Goal: Task Accomplishment & Management: Use online tool/utility

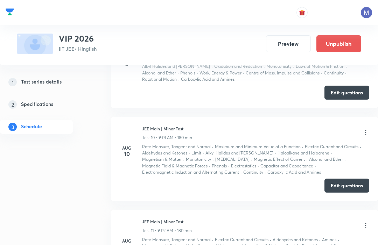
scroll to position [971, 0]
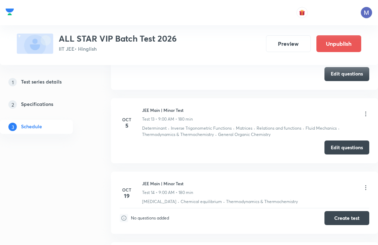
scroll to position [1225, 0]
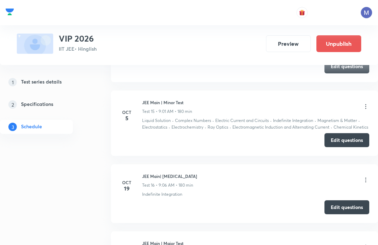
scroll to position [1430, 0]
click at [364, 178] on icon at bounding box center [365, 180] width 7 height 7
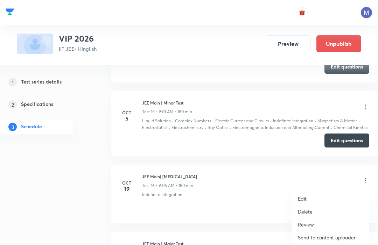
click at [307, 195] on li "Edit" at bounding box center [330, 198] width 77 height 13
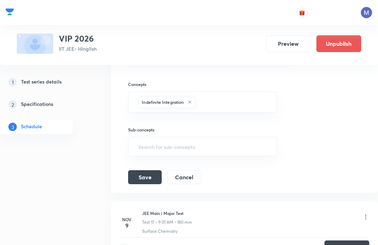
click at [253, 108] on input "text" at bounding box center [231, 102] width 71 height 13
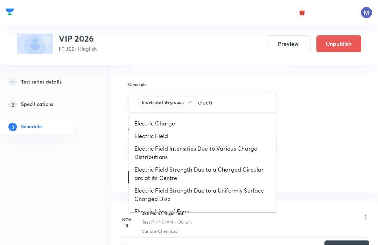
type input "electro"
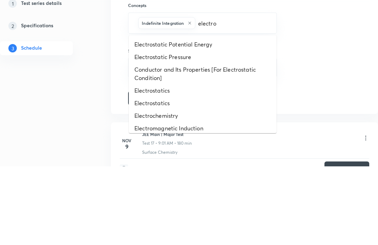
click at [144, 188] on li "Electrochemistry" at bounding box center [203, 194] width 148 height 13
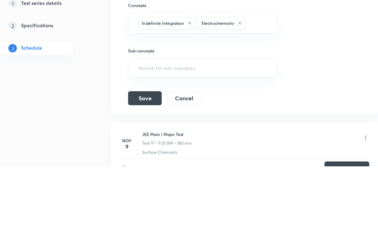
scroll to position [1509, 0]
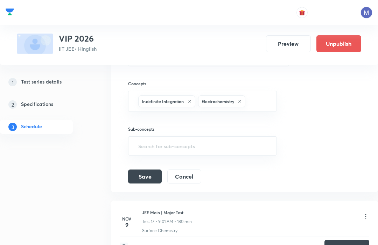
click at [266, 100] on input "text" at bounding box center [256, 101] width 21 height 13
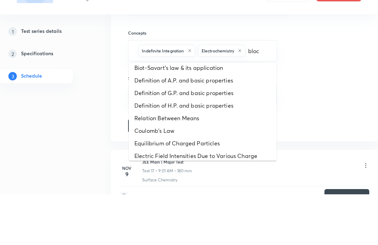
scroll to position [0, 0]
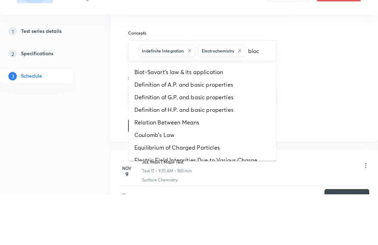
type input "block"
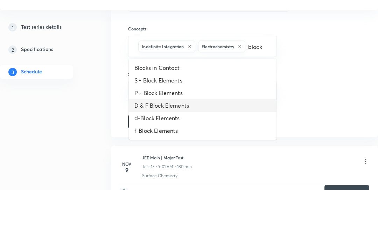
click at [139, 155] on li "D & F Block Elements" at bounding box center [203, 161] width 148 height 13
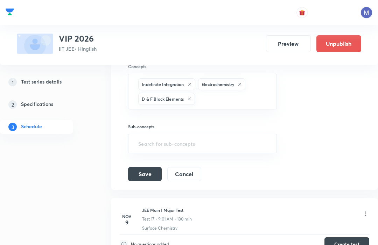
scroll to position [1447, 0]
click at [250, 105] on input "text" at bounding box center [231, 99] width 71 height 13
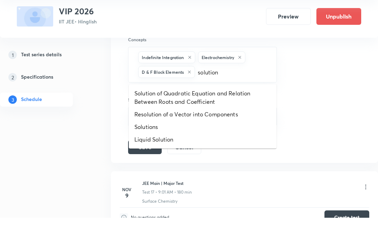
type input "solution"
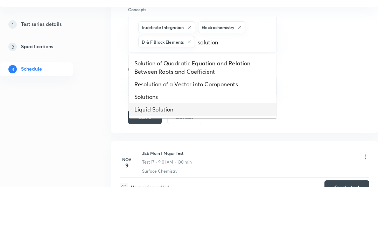
click at [145, 161] on li "Liquid Solution" at bounding box center [203, 167] width 148 height 13
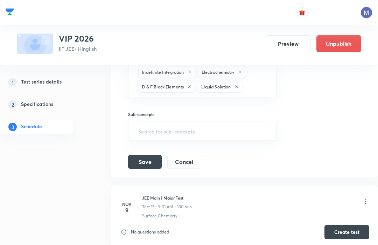
scroll to position [1457, 0]
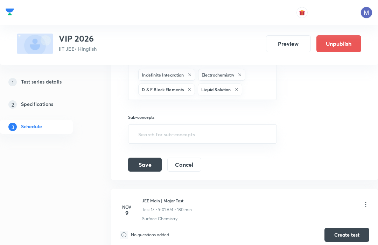
click at [263, 89] on input "text" at bounding box center [255, 89] width 24 height 13
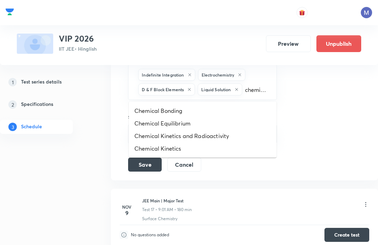
type input "chemical"
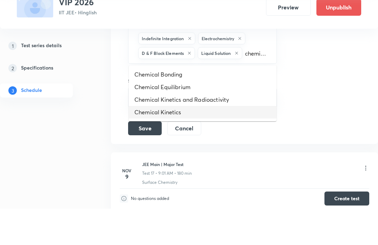
click at [148, 142] on li "Chemical Kinetics" at bounding box center [203, 148] width 148 height 13
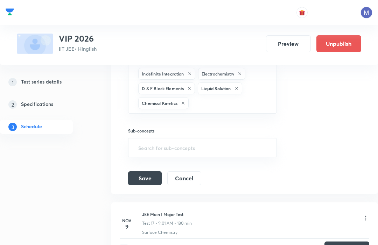
scroll to position [1458, 0]
click at [138, 174] on button "Save" at bounding box center [145, 178] width 34 height 14
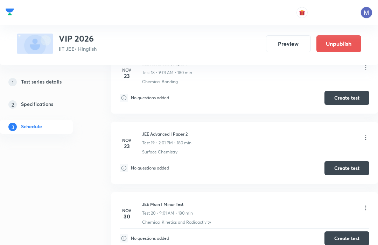
click at [70, 26] on div "Test Series VIP 2026 IIT JEE • Hinglish Preview Unpublish" at bounding box center [189, 32] width 344 height 43
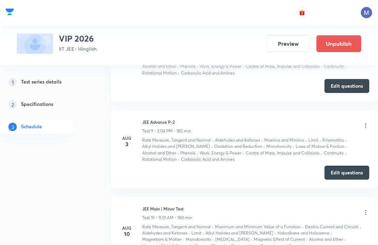
scroll to position [642, 0]
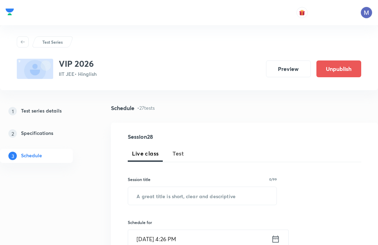
scroll to position [540, 0]
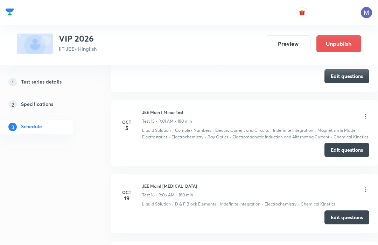
click at [325, 184] on div "JEE Main| [MEDICAL_DATA] Test 16 • 9:06 AM • 180 min" at bounding box center [255, 190] width 227 height 15
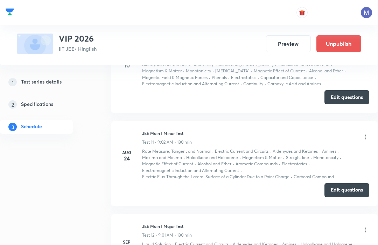
scroll to position [1044, 0]
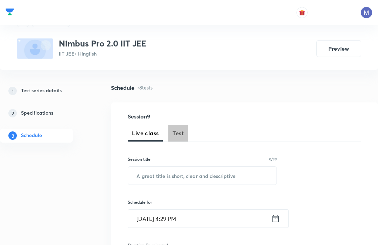
click at [184, 130] on button "Test" at bounding box center [178, 133] width 20 height 17
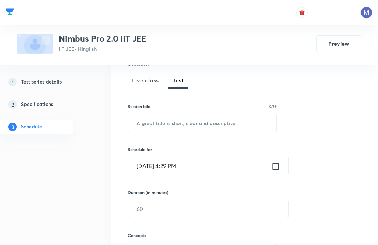
scroll to position [84, 0]
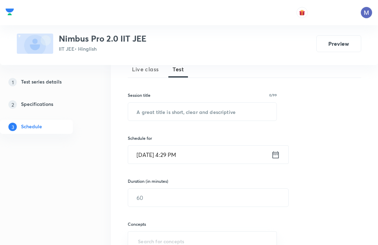
click at [246, 106] on input "text" at bounding box center [202, 112] width 148 height 18
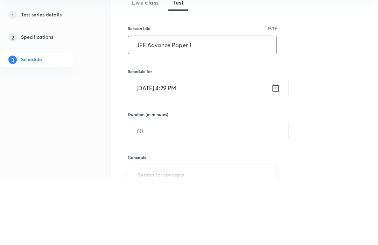
type input "JEE Advance Paper 1"
click at [270, 146] on input "Oct 8, 2025, 4:29 PM" at bounding box center [199, 155] width 143 height 18
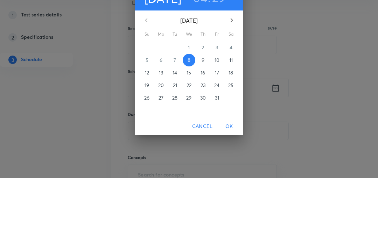
scroll to position [151, 0]
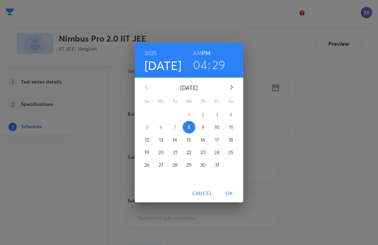
click at [142, 168] on span "26" at bounding box center [147, 165] width 13 height 7
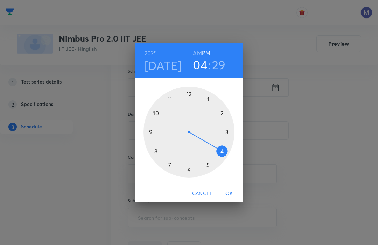
click at [148, 144] on div at bounding box center [188, 132] width 91 height 91
click at [188, 105] on div at bounding box center [188, 132] width 91 height 91
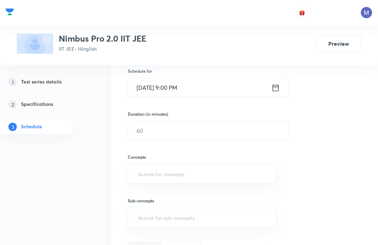
click at [194, 86] on input "Oct 26, 2025, 9:00 PM" at bounding box center [199, 88] width 143 height 18
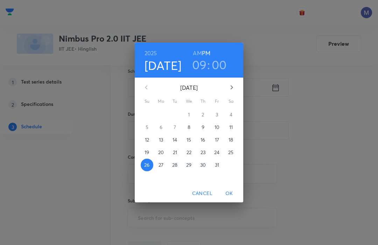
click at [197, 58] on h6 "AM" at bounding box center [197, 53] width 9 height 10
click at [232, 198] on span "OK" at bounding box center [229, 193] width 17 height 9
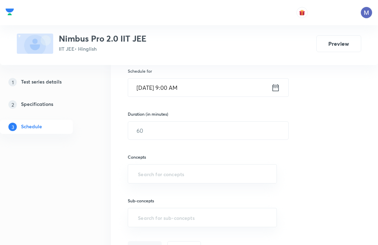
click at [148, 128] on input "text" at bounding box center [208, 131] width 160 height 18
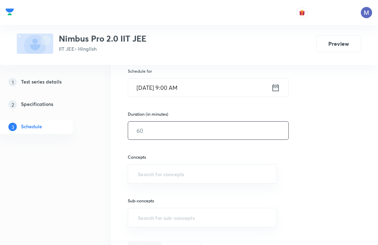
scroll to position [151, 0]
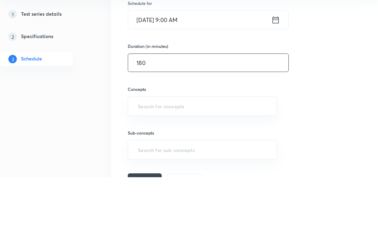
type input "180"
click at [143, 168] on input "text" at bounding box center [201, 174] width 131 height 13
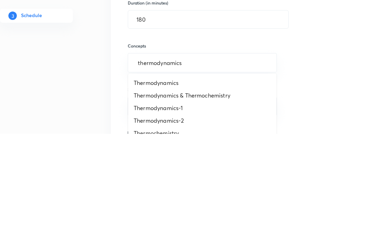
type input "thermodynamics"
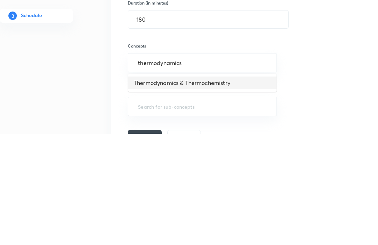
click at [151, 188] on li "Thermodynamics & Thermochemistry" at bounding box center [202, 194] width 148 height 13
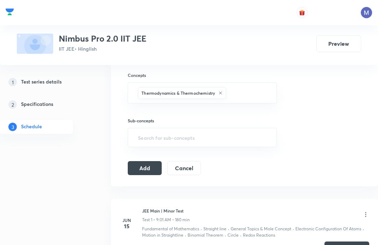
scroll to position [231, 0]
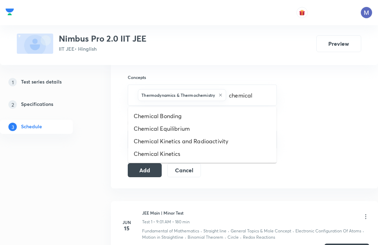
type input "chemical e"
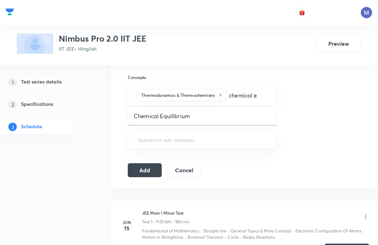
click at [148, 105] on div "Thermodynamics & Thermochemistry chemical e ​" at bounding box center [202, 95] width 149 height 21
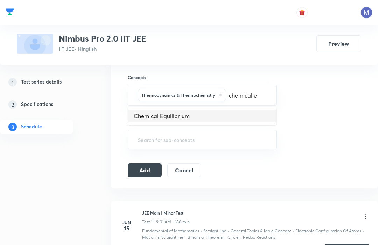
click at [151, 115] on li "Chemical Equilibrium" at bounding box center [202, 116] width 148 height 13
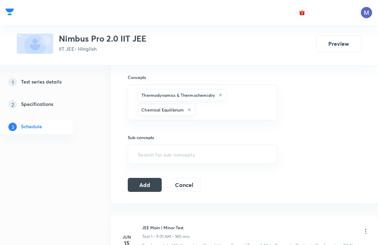
click at [139, 184] on button "Add" at bounding box center [145, 185] width 34 height 14
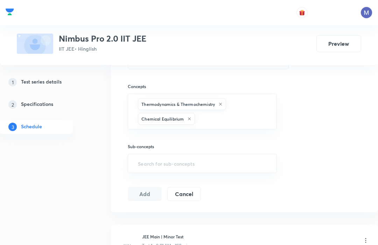
scroll to position [211, 0]
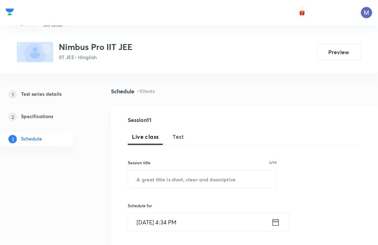
click at [178, 133] on span "Test" at bounding box center [177, 136] width 11 height 8
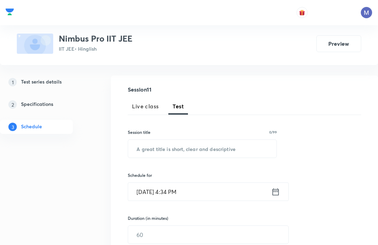
click at [150, 149] on input "text" at bounding box center [202, 149] width 148 height 18
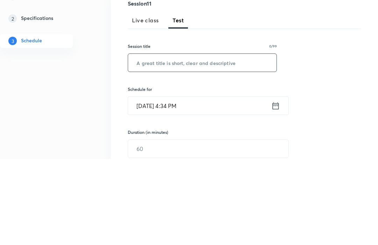
paste input "JEE Advance Paper 1"
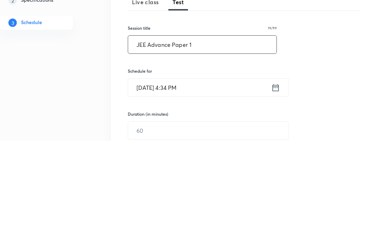
type input "JEE Advance Paper 1"
click at [276, 187] on icon at bounding box center [275, 192] width 9 height 10
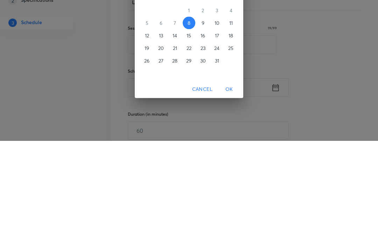
scroll to position [151, 0]
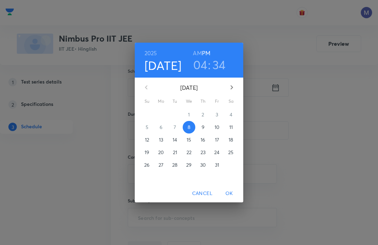
click at [145, 168] on p "26" at bounding box center [146, 165] width 5 height 7
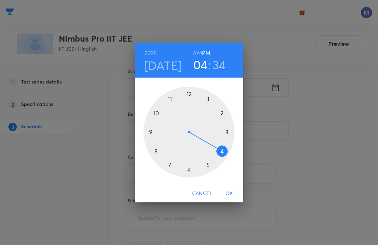
click at [148, 144] on div at bounding box center [188, 132] width 91 height 91
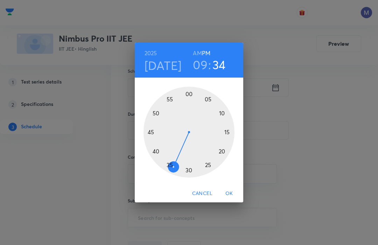
click at [187, 106] on div at bounding box center [188, 132] width 91 height 91
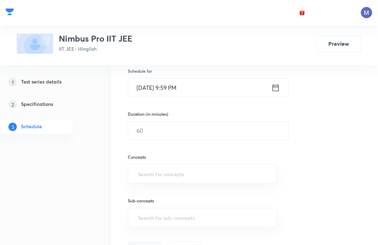
click at [202, 85] on input "Oct 26, 2025, 9:59 PM" at bounding box center [199, 88] width 143 height 18
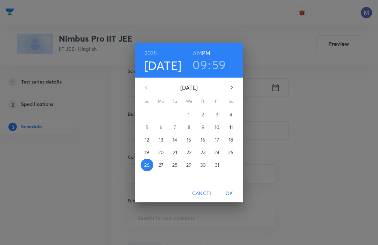
click at [198, 58] on h6 "AM" at bounding box center [197, 53] width 9 height 10
click at [229, 198] on span "OK" at bounding box center [229, 193] width 17 height 9
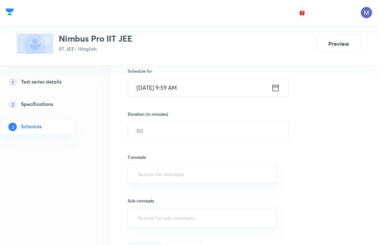
click at [145, 130] on input "text" at bounding box center [208, 131] width 160 height 18
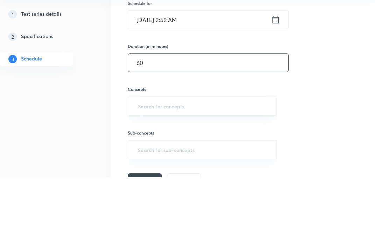
type input "60"
click at [148, 167] on input "text" at bounding box center [201, 173] width 131 height 13
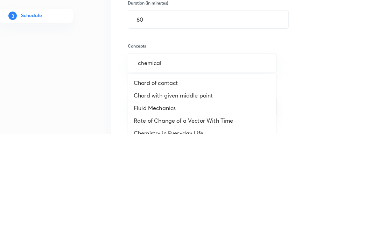
type input "chemical"
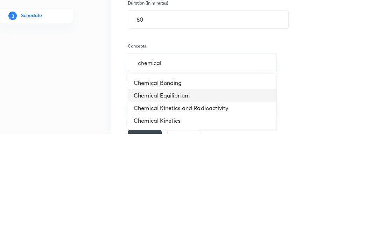
click at [149, 200] on li "Chemical Equilibrium" at bounding box center [202, 206] width 148 height 13
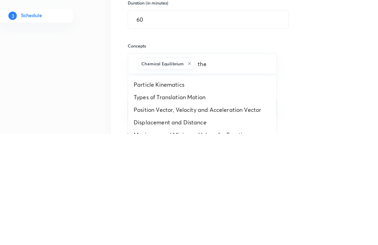
type input "ther"
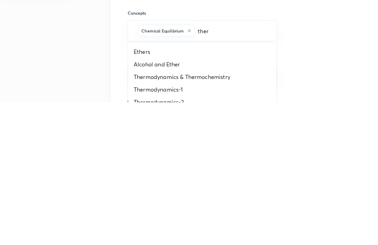
scroll to position [155, 0]
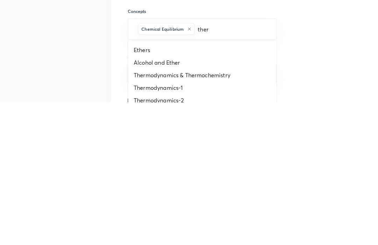
click at [147, 211] on li "Thermodynamics & Thermochemistry" at bounding box center [202, 217] width 148 height 13
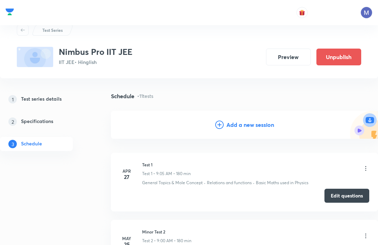
scroll to position [0, 0]
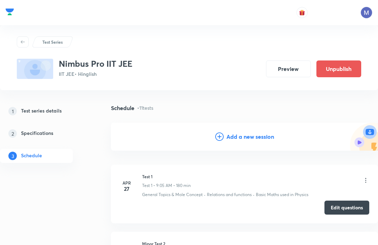
click at [239, 136] on h4 "Add a new session" at bounding box center [250, 137] width 48 height 6
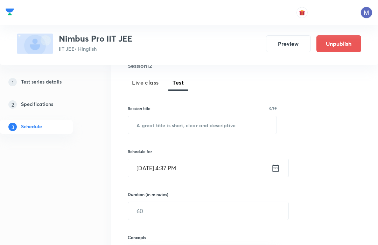
click at [149, 124] on input "text" at bounding box center [202, 125] width 148 height 18
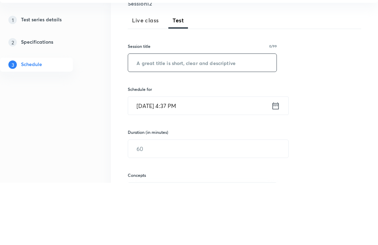
paste input "JEE Advance Paper 1"
type input "JEE Advance Paper 2"
click at [279, 164] on icon at bounding box center [275, 169] width 9 height 10
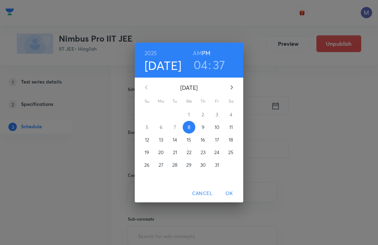
click at [149, 168] on p "26" at bounding box center [146, 165] width 5 height 7
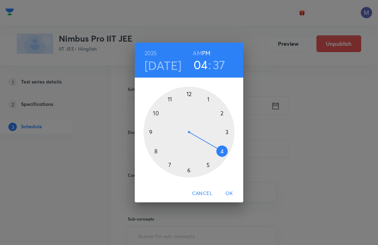
click at [219, 128] on div at bounding box center [188, 132] width 91 height 91
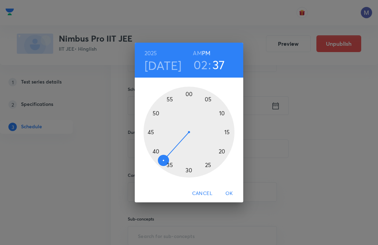
click at [186, 107] on div at bounding box center [188, 132] width 91 height 91
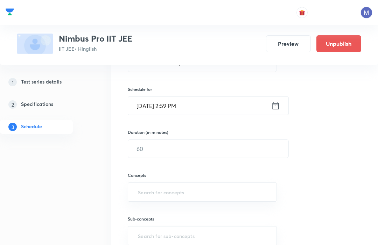
click at [270, 107] on input "Oct 26, 2025, 2:59 PM" at bounding box center [199, 106] width 143 height 18
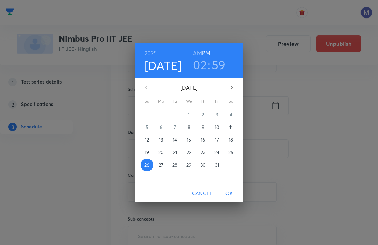
click at [215, 72] on h3 "59" at bounding box center [218, 64] width 14 height 15
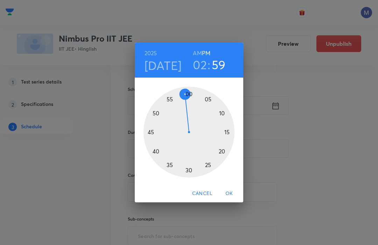
click at [187, 103] on div at bounding box center [188, 132] width 91 height 91
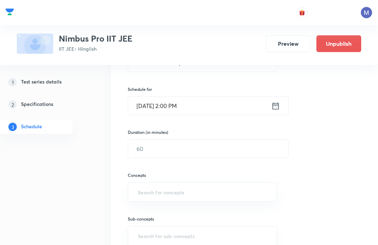
click at [157, 151] on input "text" at bounding box center [208, 149] width 160 height 18
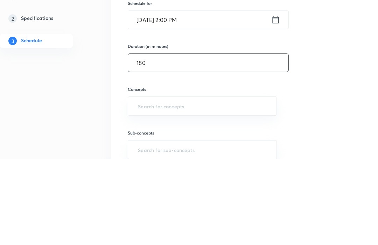
type input "180"
click at [352, 79] on div "Session 12 Live class Test Session title 19/99 JEE Advance Paper 2 ​ Schedule f…" at bounding box center [244, 137] width 233 height 273
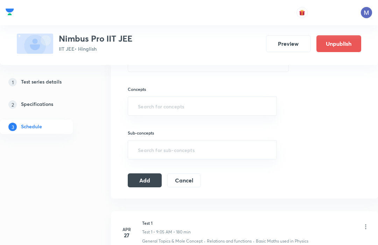
click at [142, 108] on input "text" at bounding box center [201, 106] width 131 height 13
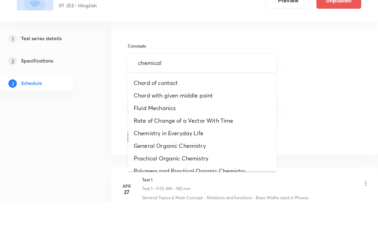
type input "chemical"
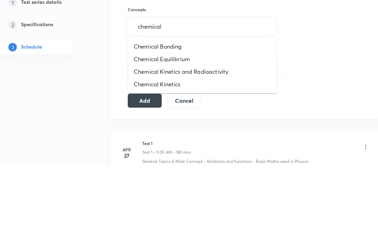
click at [144, 132] on li "Chemical Equilibrium" at bounding box center [202, 138] width 148 height 13
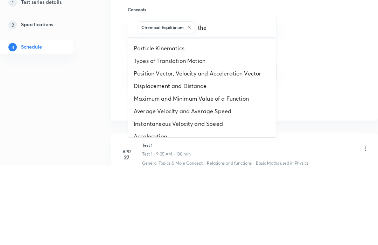
type input "ther"
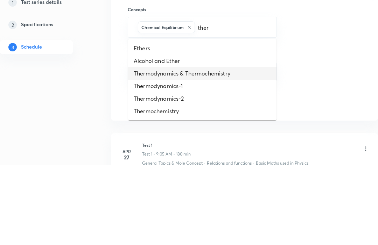
click at [148, 147] on li "Thermodynamics & Thermochemistry" at bounding box center [202, 153] width 148 height 13
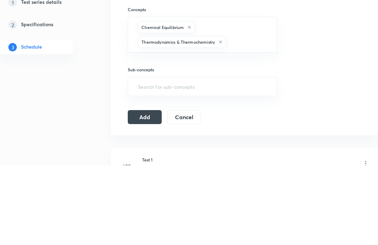
click at [142, 190] on button "Add" at bounding box center [145, 197] width 34 height 14
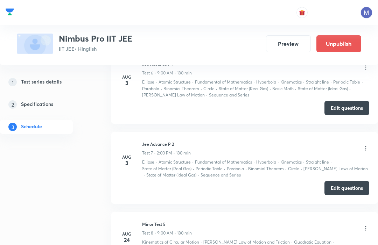
scroll to position [451, 0]
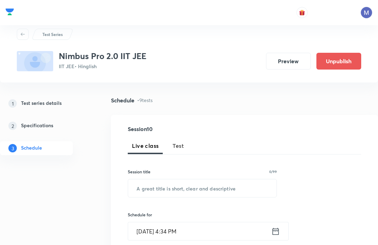
click at [177, 142] on span "Test" at bounding box center [177, 146] width 11 height 8
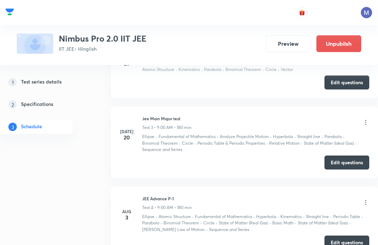
scroll to position [471, 0]
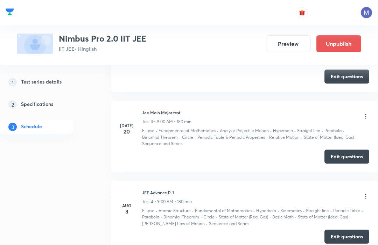
click at [344, 83] on button "Edit questions" at bounding box center [346, 77] width 45 height 14
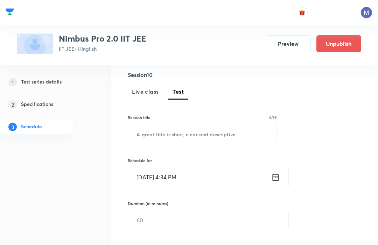
scroll to position [0, 0]
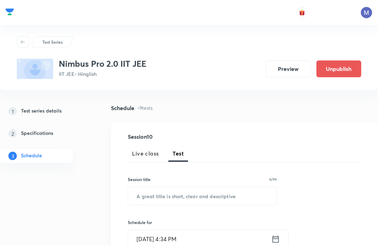
click at [148, 191] on input "text" at bounding box center [202, 196] width 148 height 18
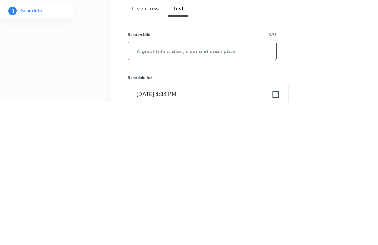
paste input "JEE Advance Paper 1"
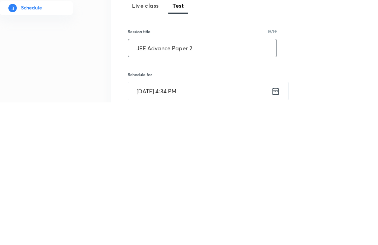
scroll to position [6, 0]
type input "JEE Advance Paper 2"
click at [279, 228] on icon at bounding box center [275, 233] width 9 height 10
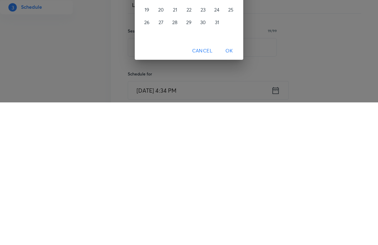
scroll to position [149, 0]
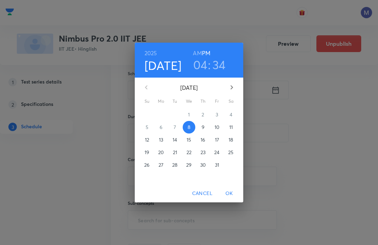
click at [143, 168] on span "26" at bounding box center [147, 165] width 13 height 7
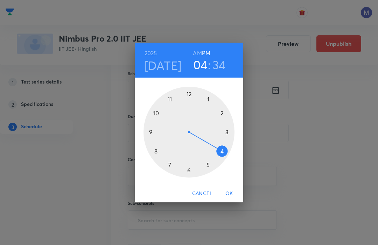
click at [217, 121] on div at bounding box center [188, 132] width 91 height 91
click at [187, 111] on div at bounding box center [188, 132] width 91 height 91
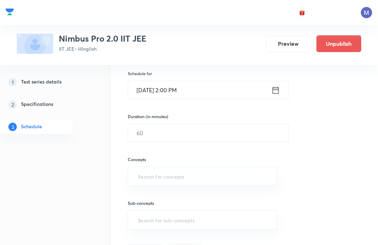
click at [158, 132] on input "text" at bounding box center [208, 133] width 160 height 18
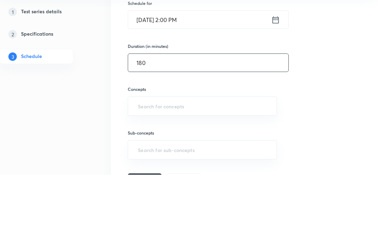
type input "180"
click at [147, 170] on input "text" at bounding box center [201, 176] width 131 height 13
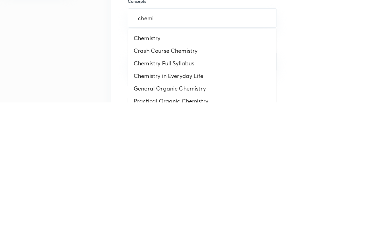
scroll to position [165, 0]
type input "chemical"
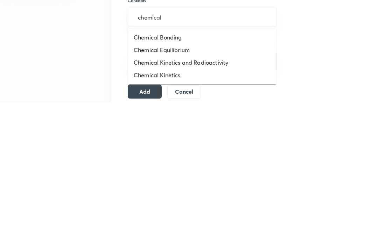
click at [145, 186] on li "Chemical Equilibrium" at bounding box center [202, 192] width 148 height 13
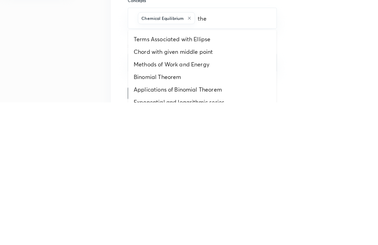
type input "ther"
click at [151, 226] on li "Thermodynamics & Thermochemistry" at bounding box center [202, 232] width 148 height 13
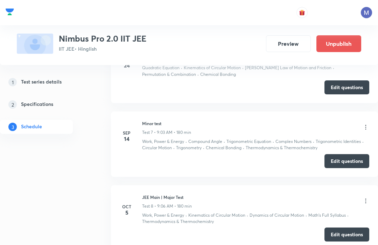
scroll to position [788, 0]
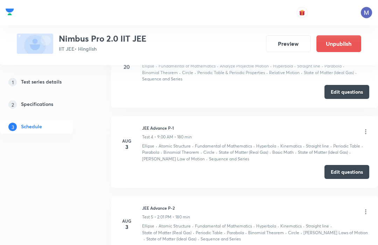
scroll to position [484, 0]
